Goal: Use online tool/utility: Utilize a website feature to perform a specific function

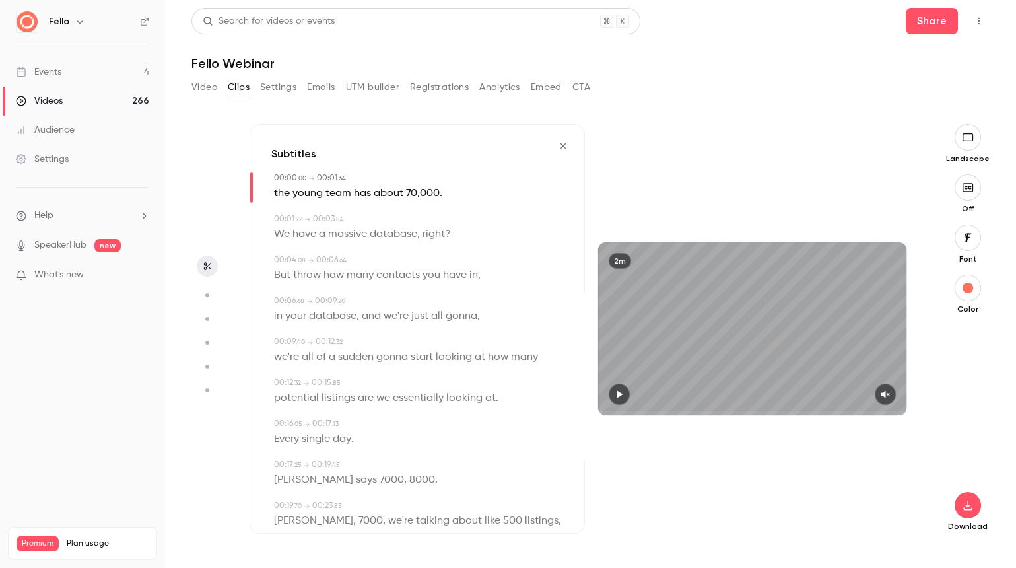
click at [564, 145] on icon "button" at bounding box center [562, 145] width 5 height 5
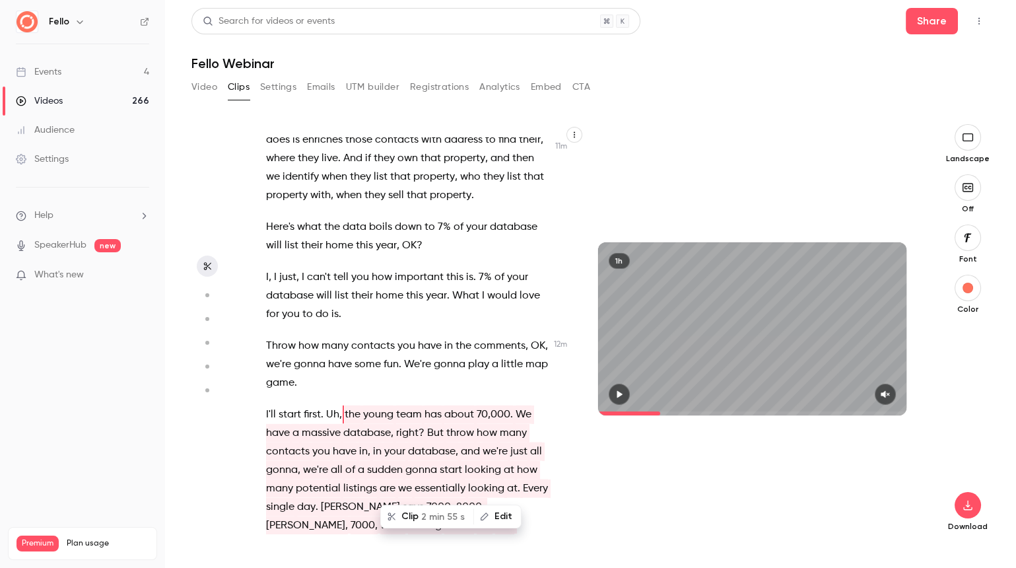
scroll to position [4858, 0]
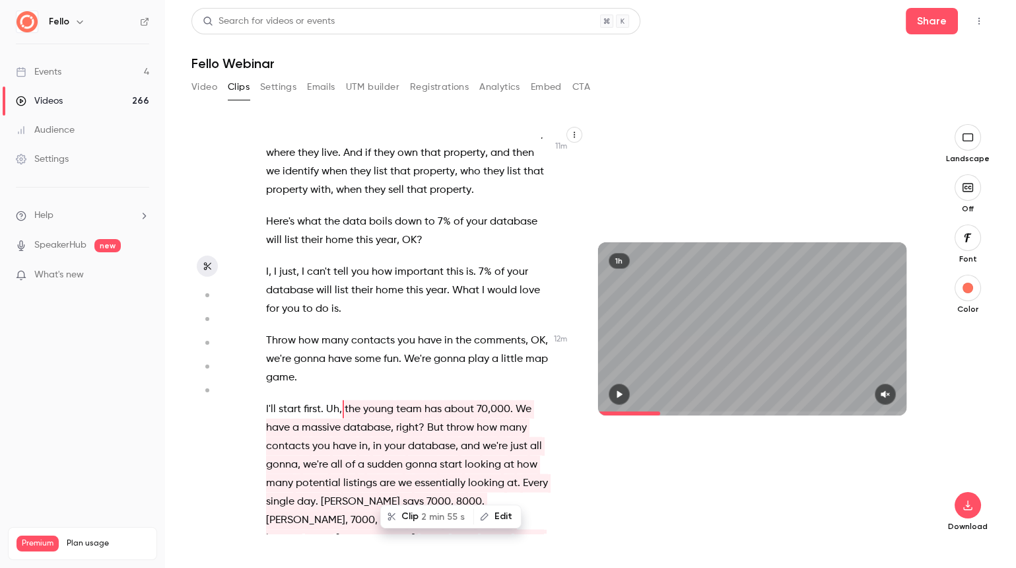
type input "***"
click at [205, 85] on button "Video" at bounding box center [205, 87] width 26 height 21
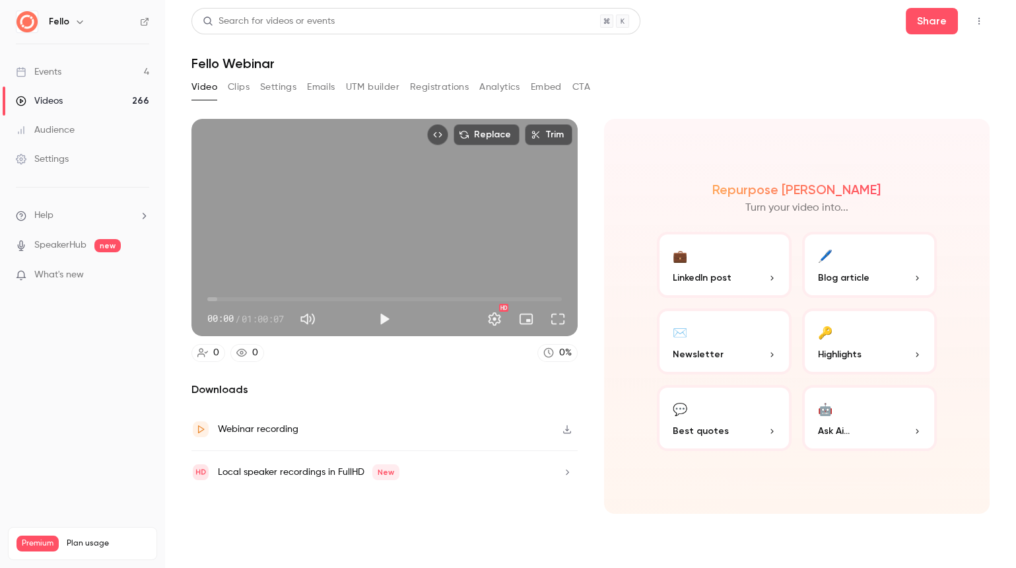
click at [236, 81] on button "Clips" at bounding box center [239, 87] width 22 height 21
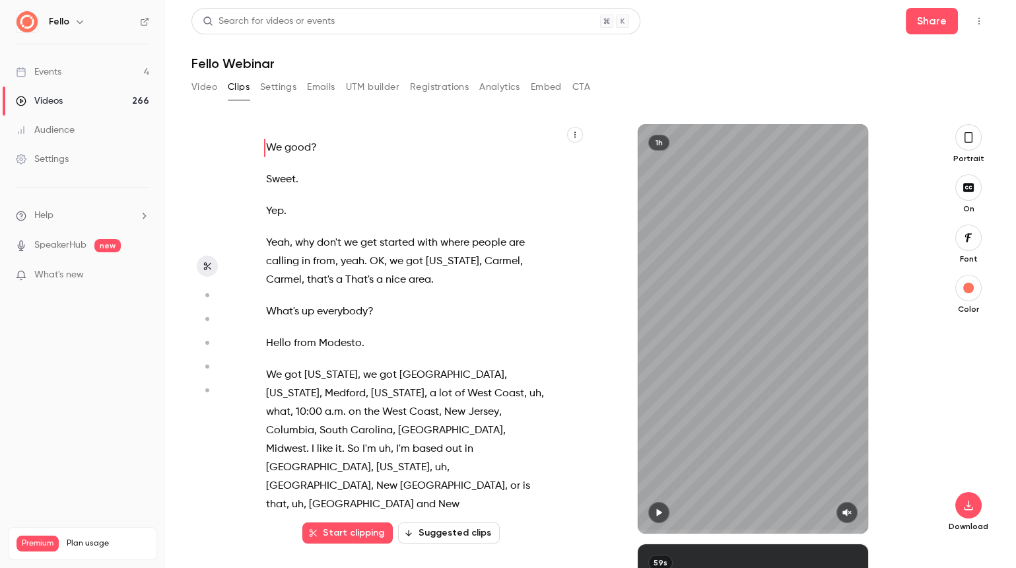
click at [971, 145] on button "button" at bounding box center [969, 137] width 26 height 26
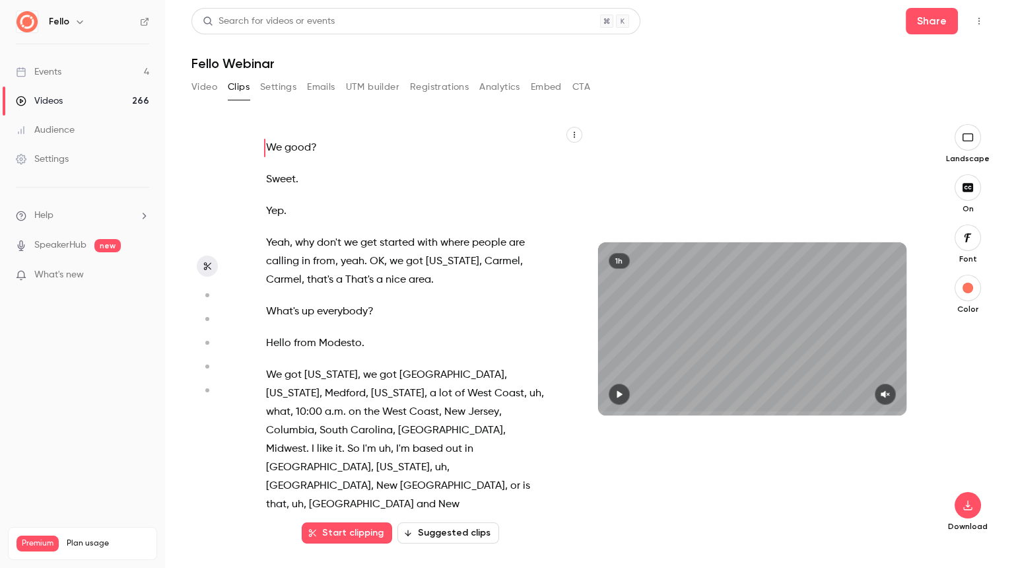
click at [291, 403] on span "what" at bounding box center [278, 412] width 24 height 18
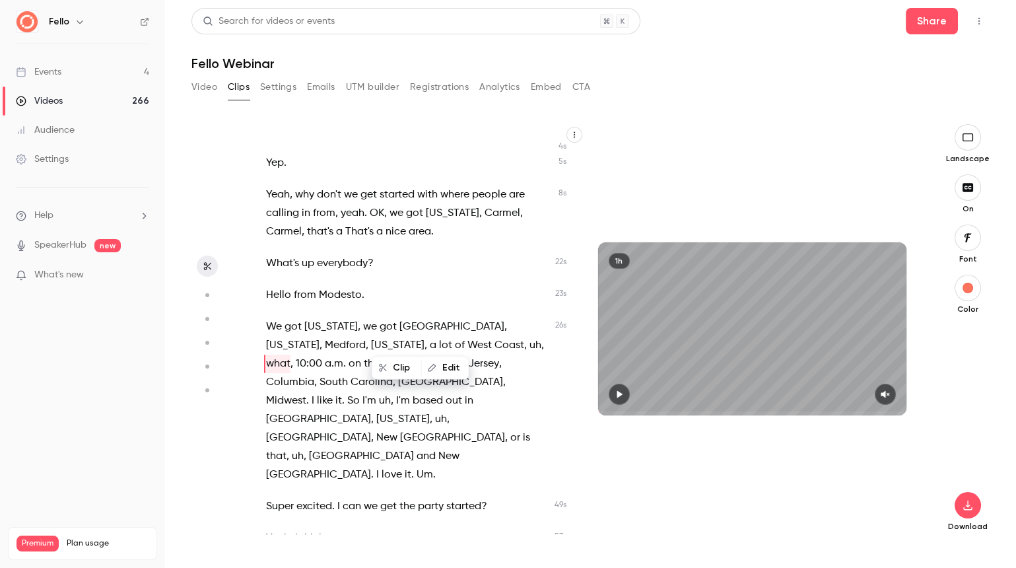
scroll to position [57, 0]
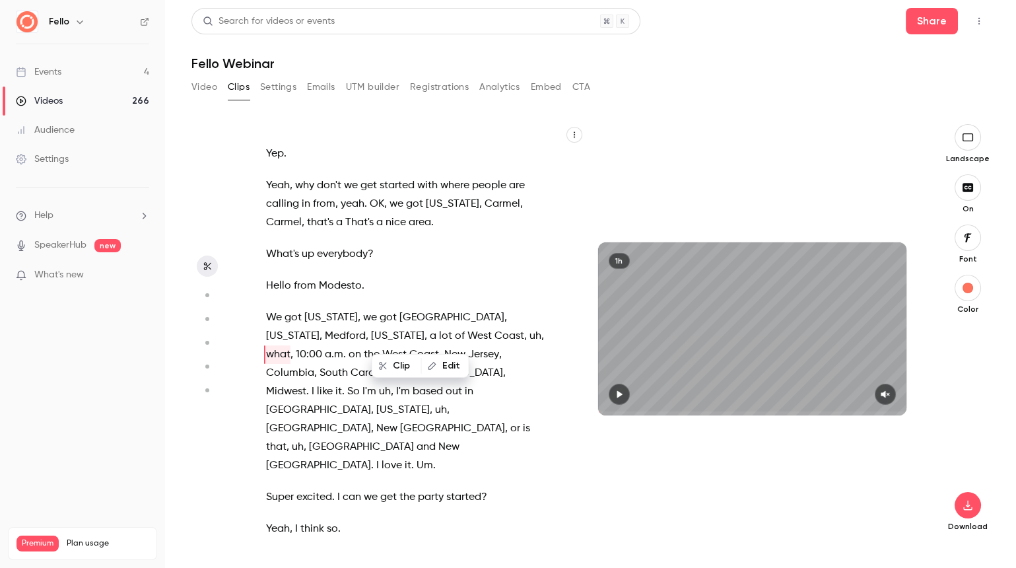
click at [335, 492] on span at bounding box center [336, 497] width 3 height 11
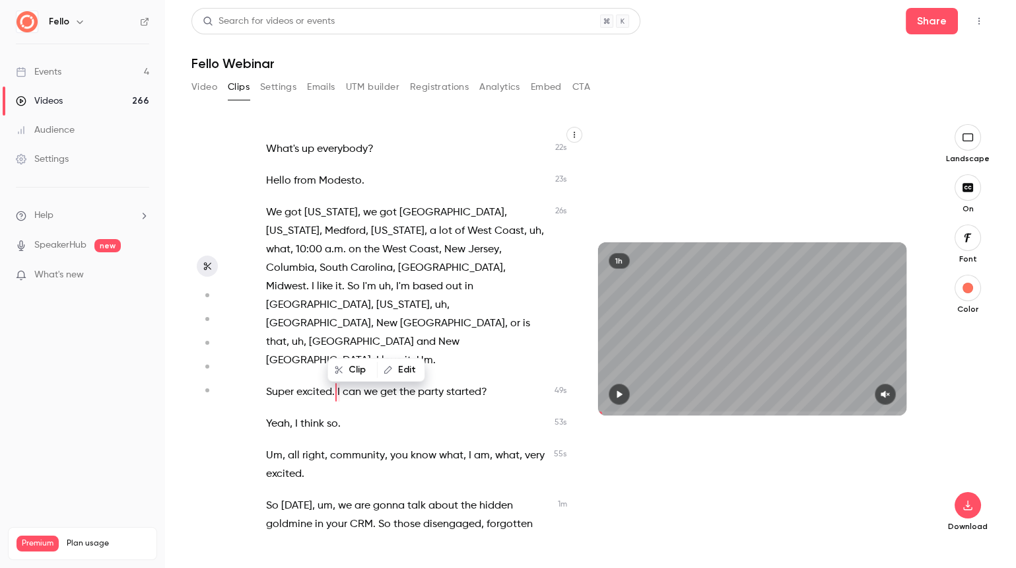
scroll to position [163, 0]
click at [655, 407] on span at bounding box center [752, 413] width 309 height 21
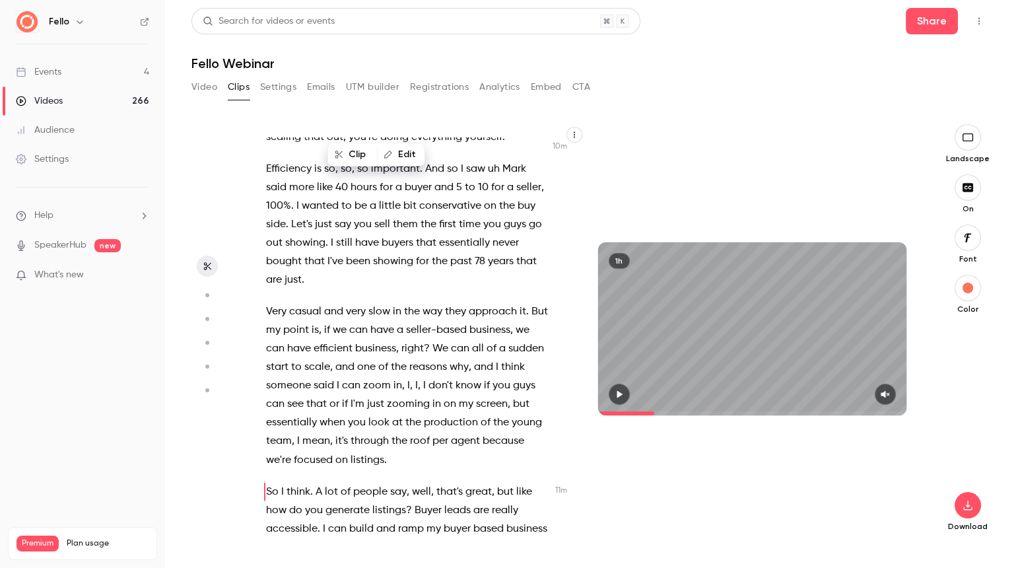
click at [625, 410] on span at bounding box center [752, 413] width 309 height 21
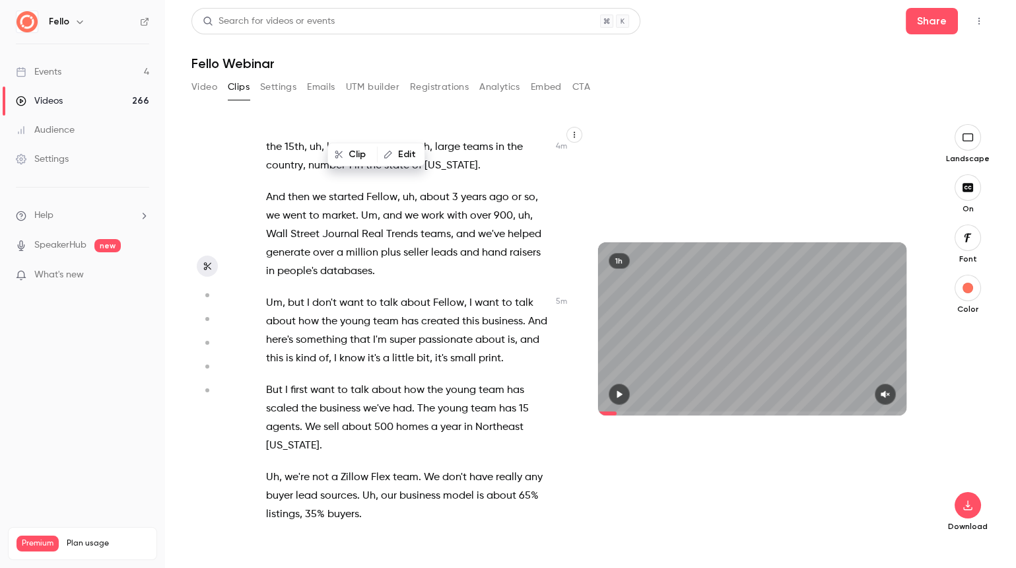
click at [617, 411] on span at bounding box center [607, 413] width 18 height 4
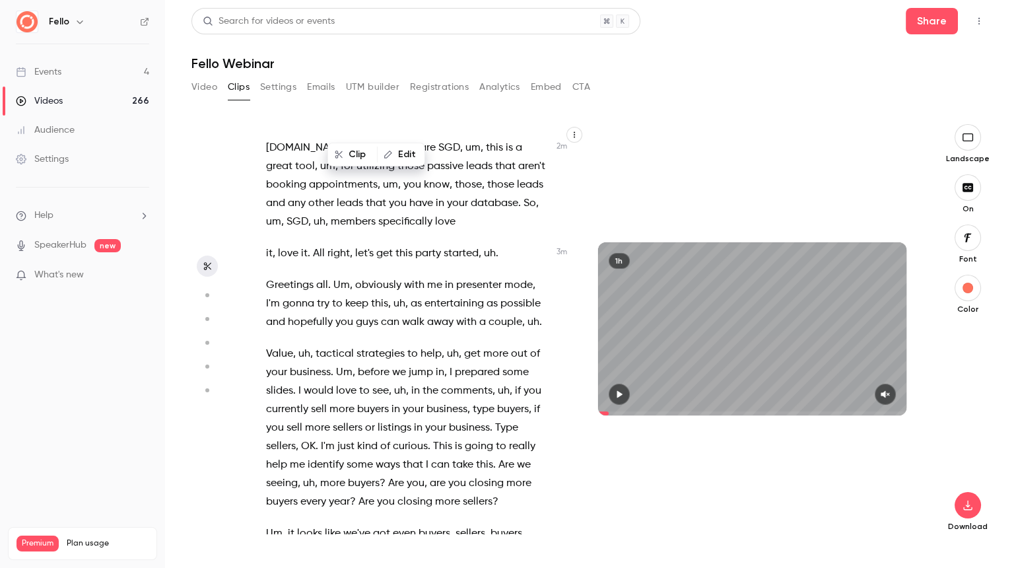
click at [610, 413] on span at bounding box center [603, 413] width 11 height 4
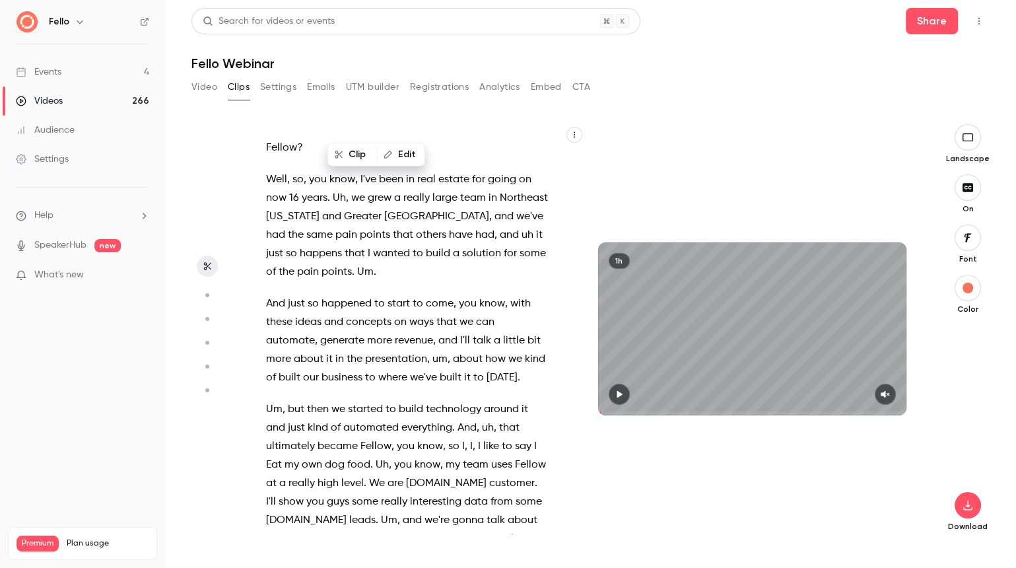
click at [602, 413] on span at bounding box center [600, 413] width 4 height 4
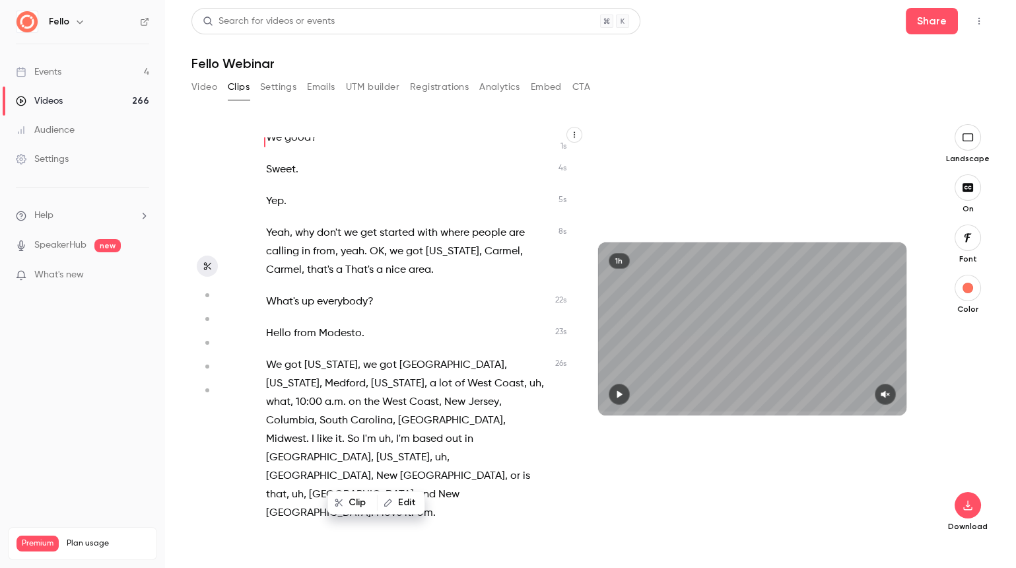
scroll to position [0, 0]
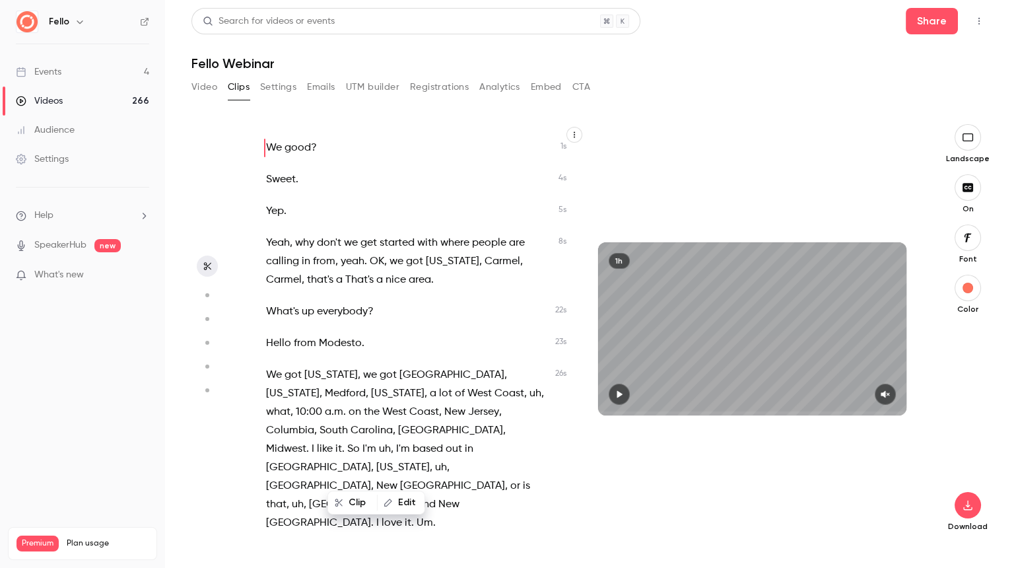
drag, startPoint x: 602, startPoint y: 413, endPoint x: 583, endPoint y: 415, distance: 19.3
click at [583, 415] on div "We good ? Sweet . Yep . Yeah , why don't we get started with where people are c…" at bounding box center [585, 328] width 670 height 409
click at [610, 412] on span at bounding box center [752, 413] width 309 height 4
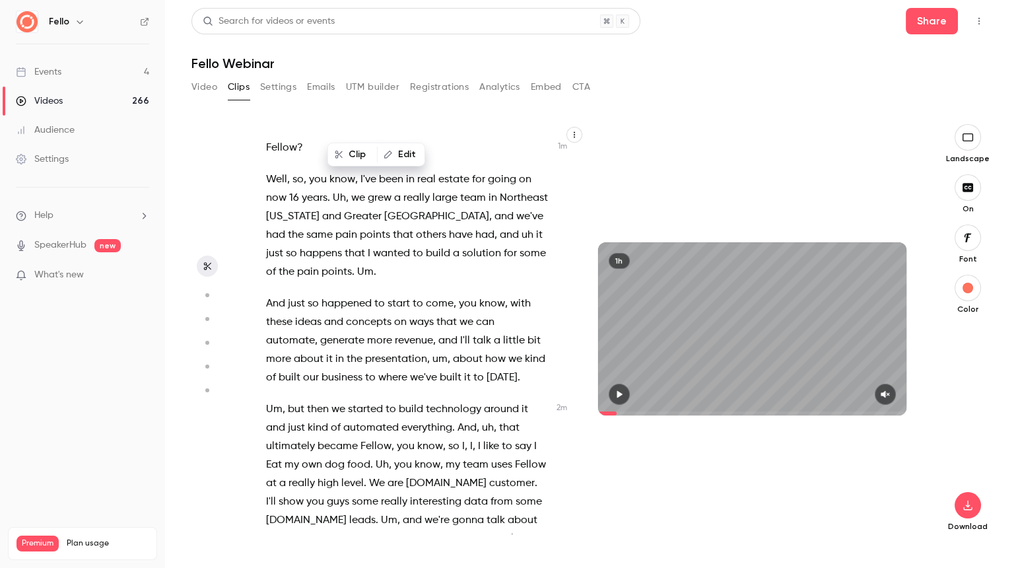
click at [617, 413] on span at bounding box center [752, 413] width 309 height 4
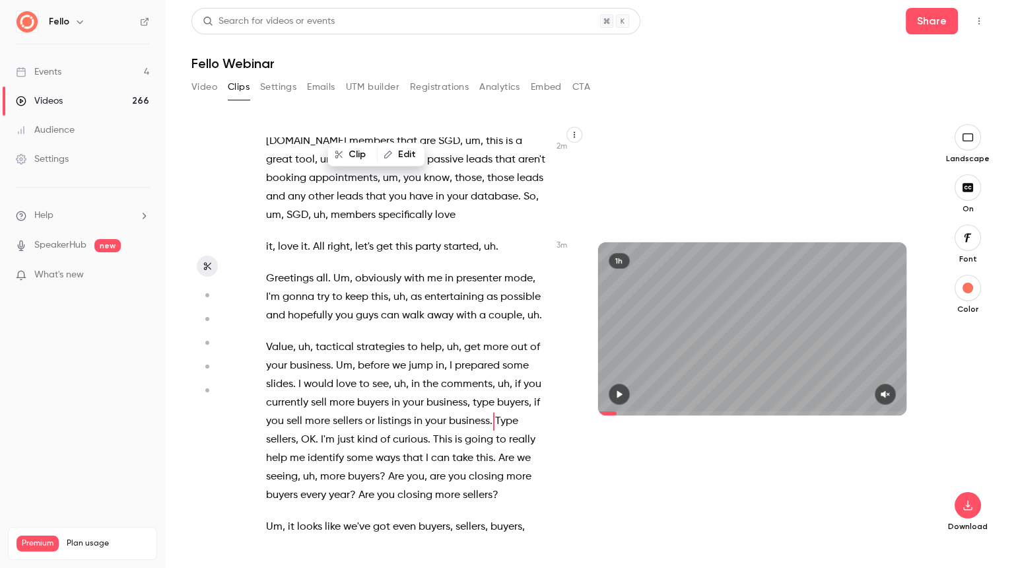
click at [624, 413] on span at bounding box center [752, 413] width 309 height 4
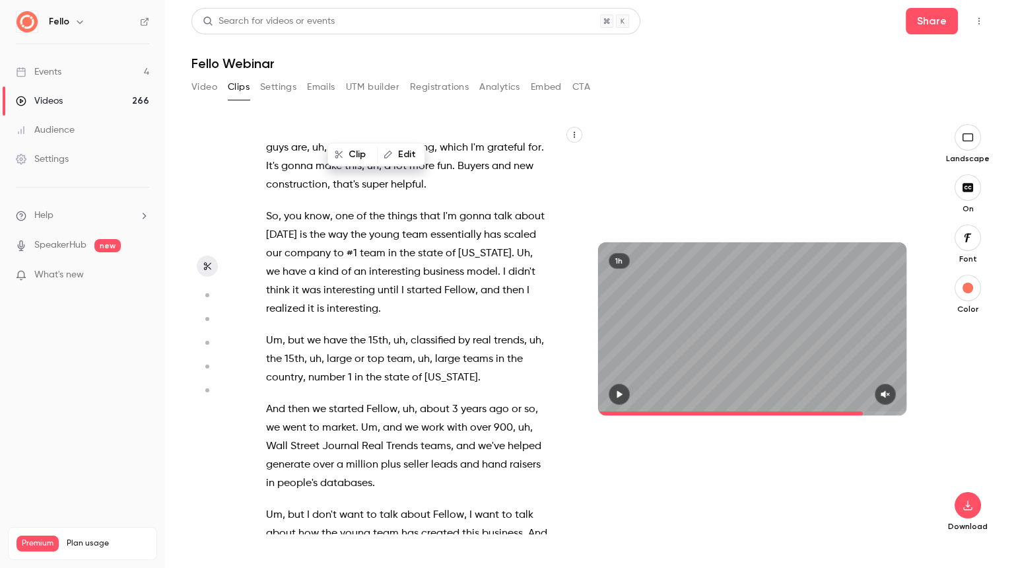
click at [864, 409] on span at bounding box center [752, 413] width 309 height 21
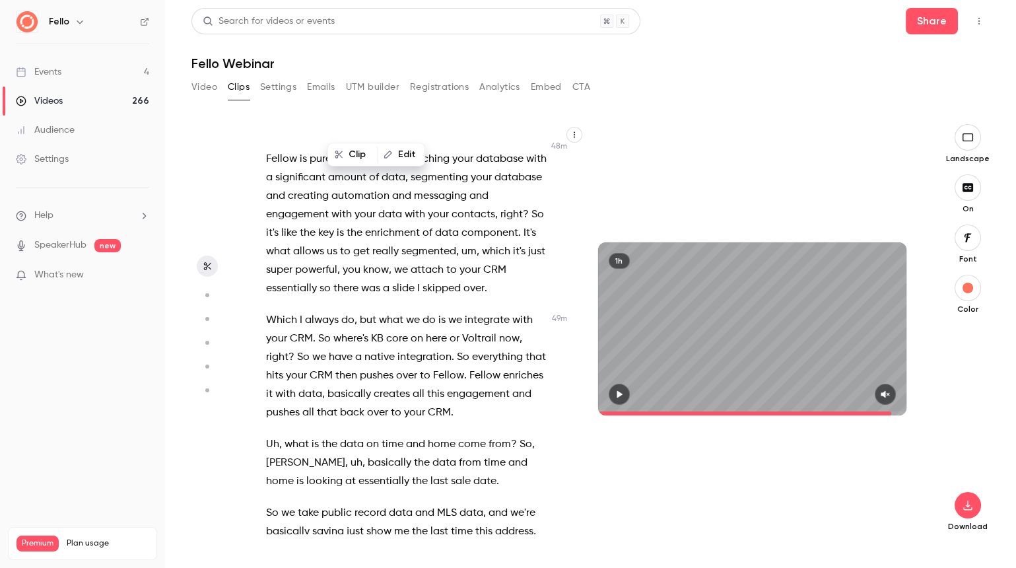
click at [893, 412] on span at bounding box center [752, 413] width 309 height 4
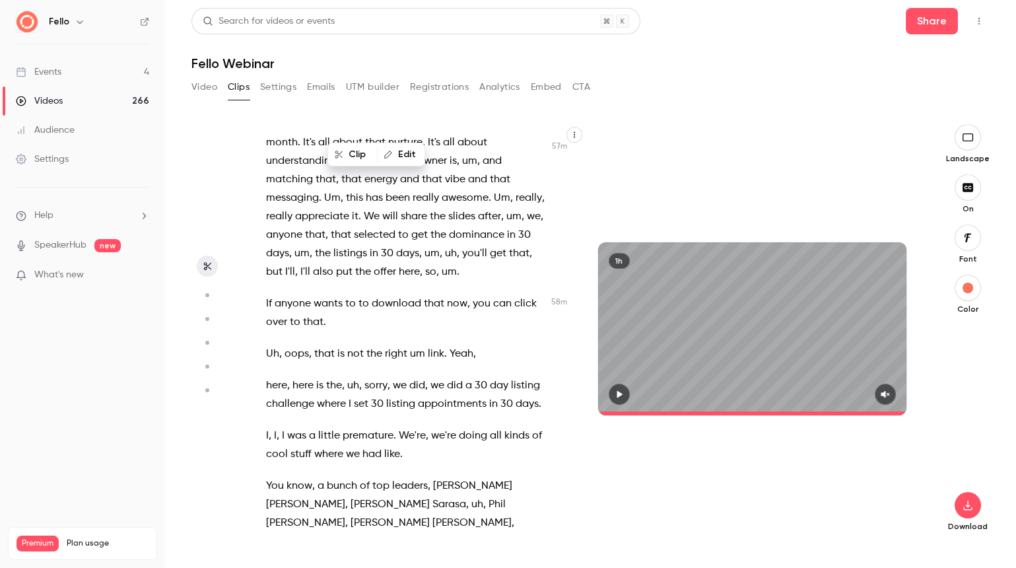
scroll to position [25801, 0]
drag, startPoint x: 889, startPoint y: 415, endPoint x: 910, endPoint y: 415, distance: 21.1
click at [910, 415] on div "1h" at bounding box center [752, 329] width 335 height 174
drag, startPoint x: 268, startPoint y: 446, endPoint x: 392, endPoint y: 493, distance: 132.1
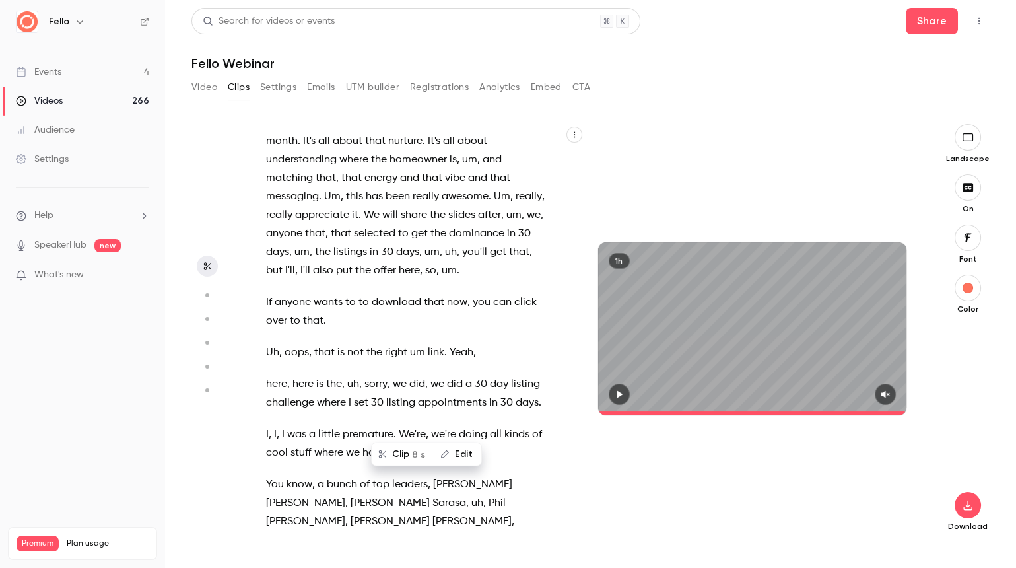
click at [399, 457] on button "Clip 8 s" at bounding box center [402, 454] width 61 height 21
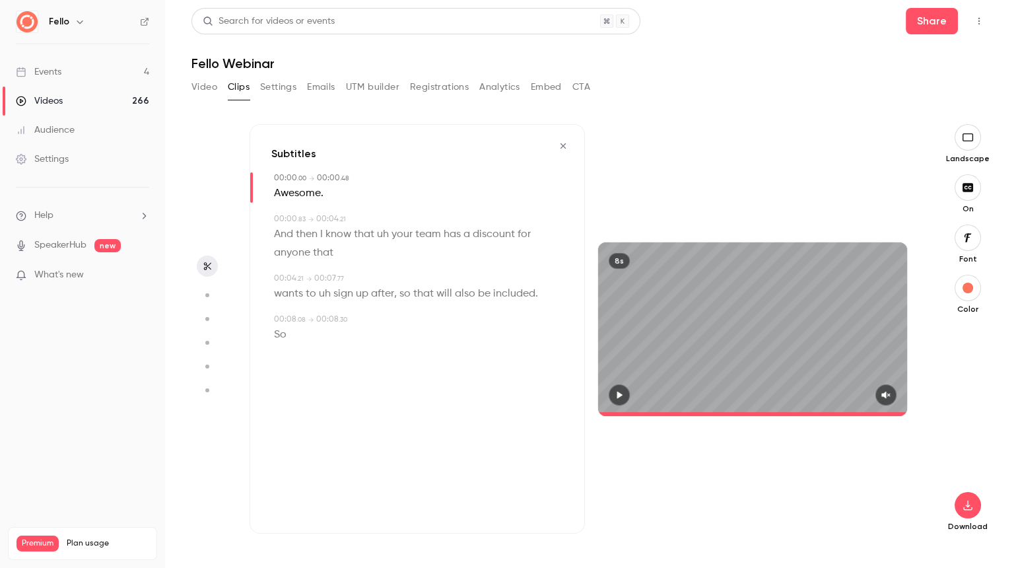
type input "*"
click at [966, 510] on button "button" at bounding box center [968, 505] width 26 height 26
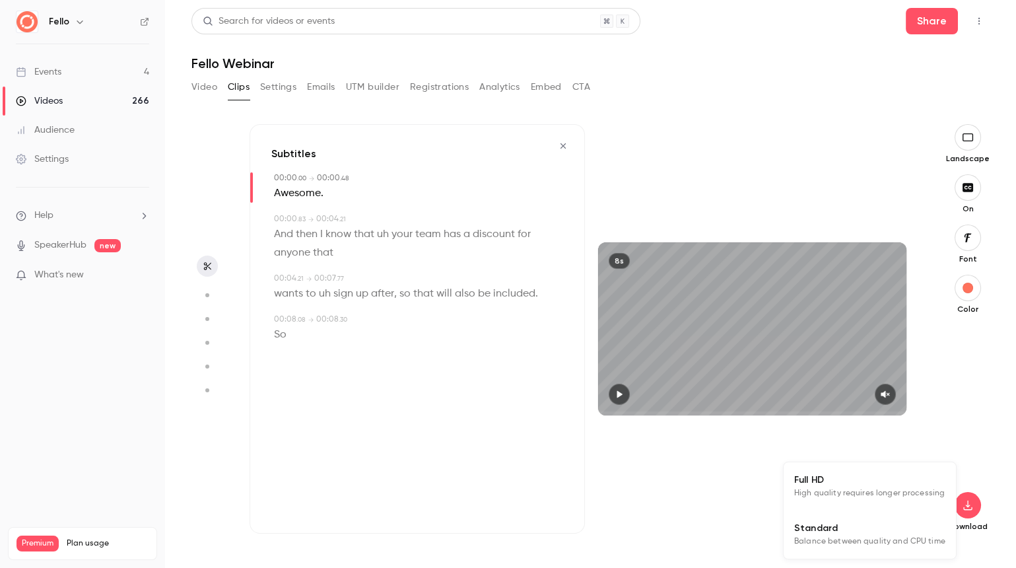
click at [868, 493] on span "High quality requires longer processing" at bounding box center [869, 493] width 151 height 13
